Goal: Download file/media

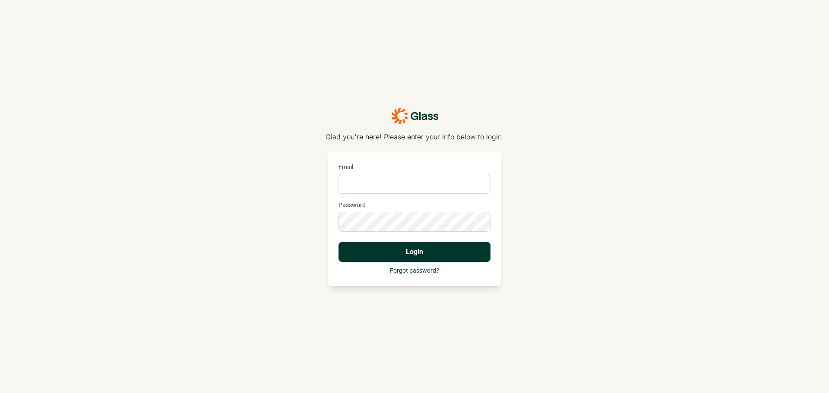
click at [384, 180] on input "Email" at bounding box center [415, 184] width 152 height 20
click at [0, 393] on com-1password-button at bounding box center [0, 393] width 0 height 0
type input "[PERSON_NAME][EMAIL_ADDRESS][PERSON_NAME][DOMAIN_NAME]"
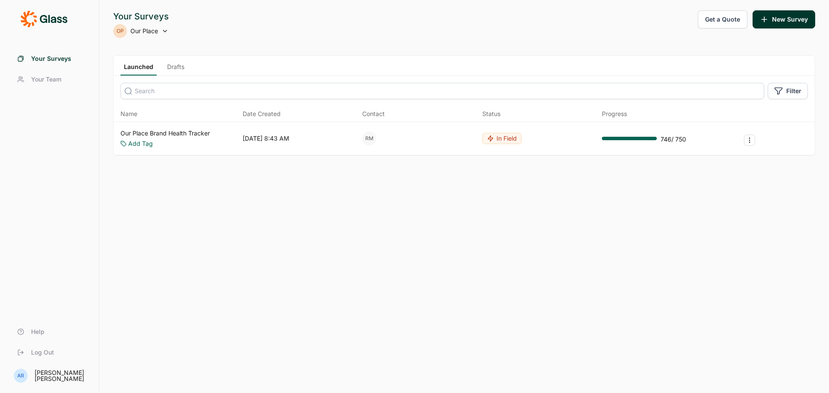
click at [198, 131] on link "Our Place Brand Health Tracker" at bounding box center [164, 133] width 89 height 9
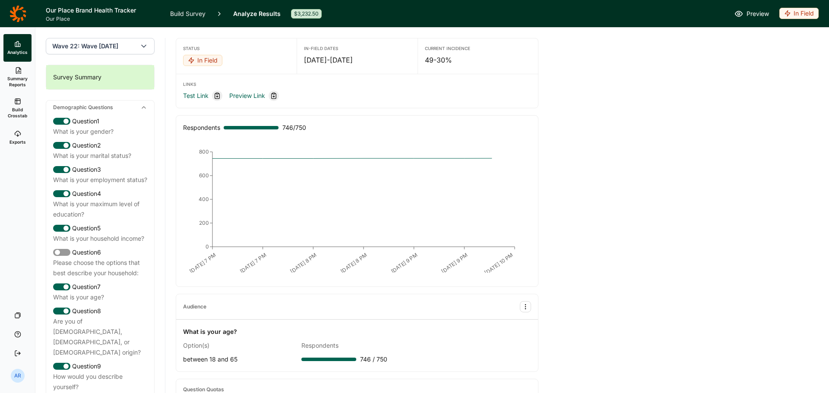
click at [139, 50] on icon "button" at bounding box center [143, 46] width 9 height 9
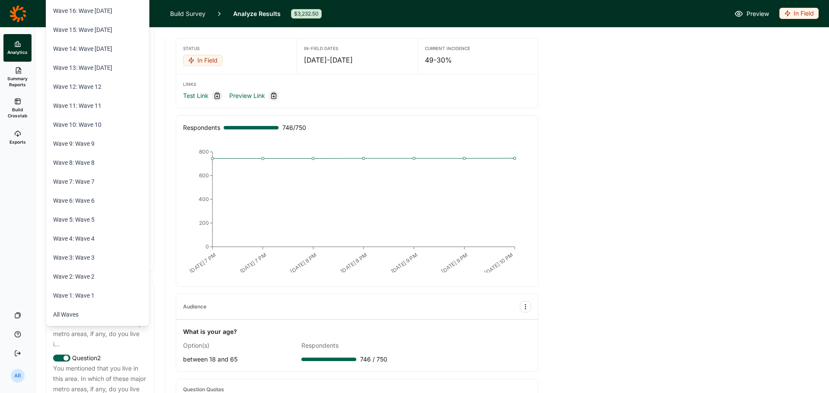
scroll to position [173, 0]
click at [81, 315] on li "All Waves" at bounding box center [98, 314] width 98 height 19
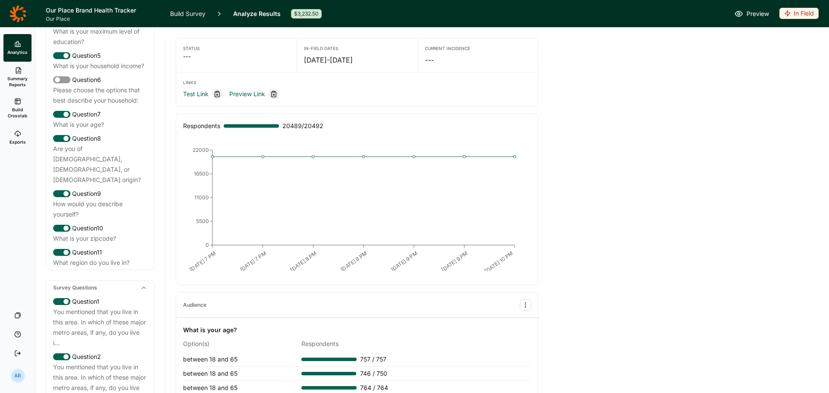
click at [19, 136] on icon at bounding box center [17, 133] width 7 height 7
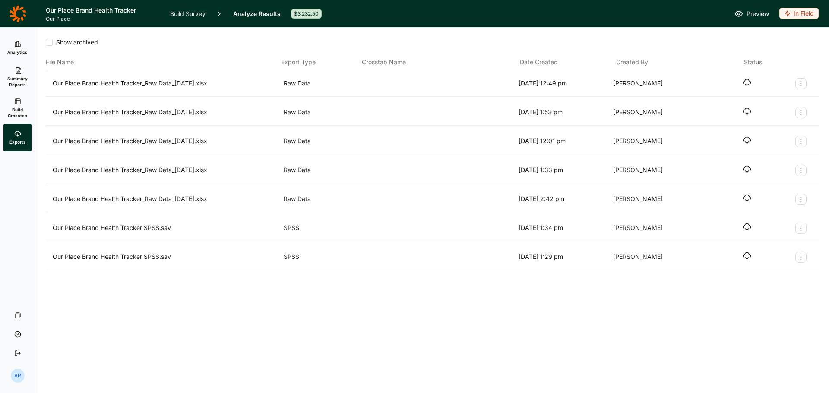
click at [20, 76] on span "Summary Reports" at bounding box center [17, 82] width 21 height 12
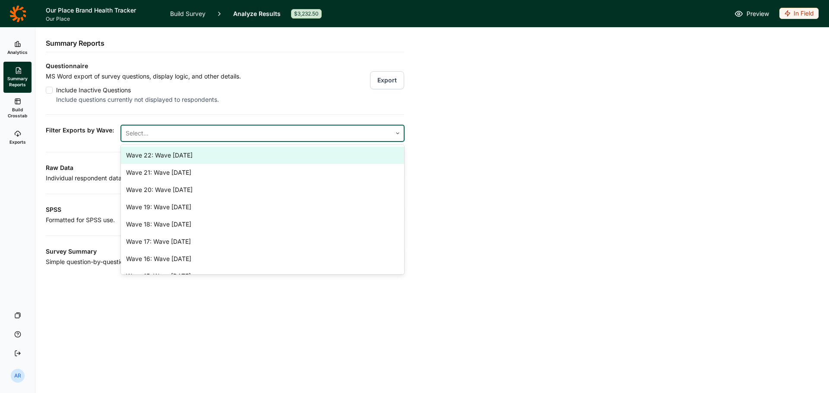
click at [167, 130] on div at bounding box center [257, 133] width 262 height 12
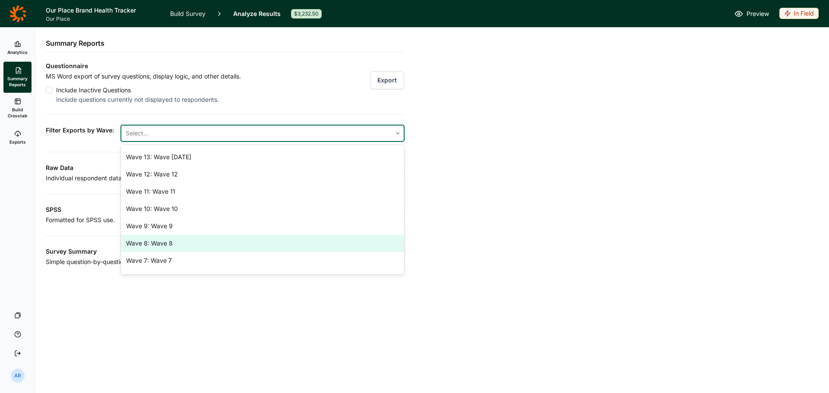
scroll to position [254, 0]
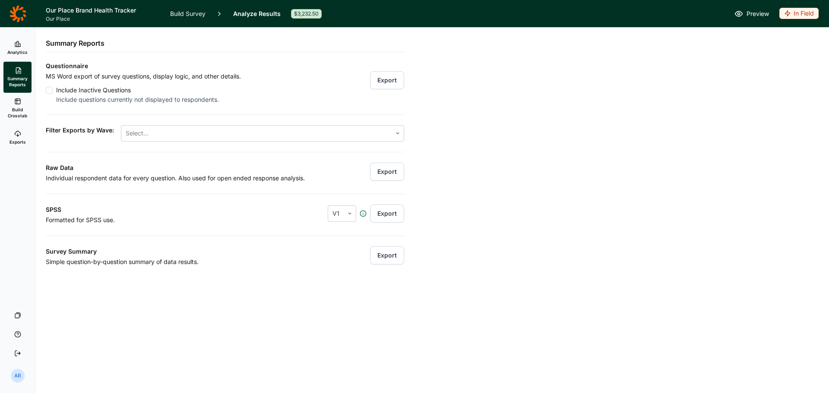
click at [535, 131] on div "Analytics Summary Reports Build Crosstab Exports Your Surveys Help Log Out AR S…" at bounding box center [414, 211] width 829 height 366
click at [334, 217] on input "text" at bounding box center [334, 214] width 2 height 10
click at [278, 226] on div "Questionnaire MS Word export of survey questions, display logic, and other deta…" at bounding box center [225, 164] width 358 height 206
click at [383, 173] on button "Export" at bounding box center [387, 172] width 34 height 18
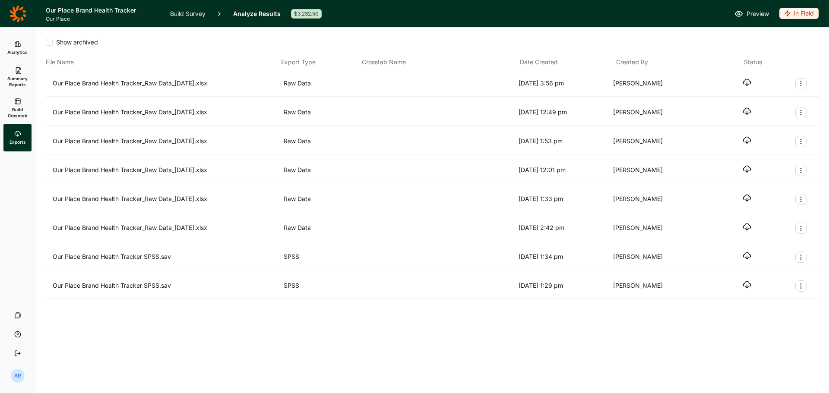
click at [751, 82] on use "button" at bounding box center [747, 82] width 7 height 6
click at [648, 370] on div "Show archived File Name Export Type Crosstab Name Date Created Created By Statu…" at bounding box center [432, 211] width 794 height 366
